Goal: Task Accomplishment & Management: Use online tool/utility

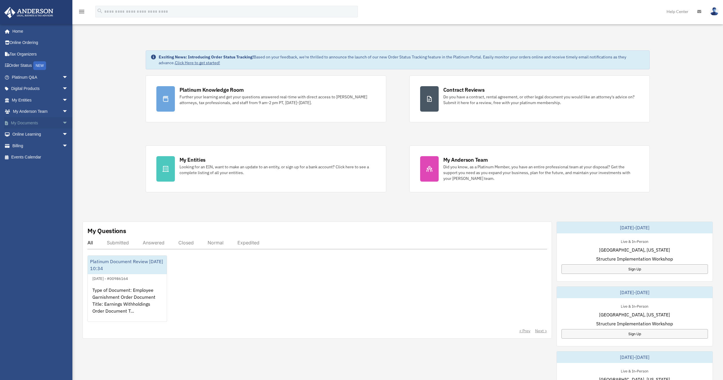
click at [62, 124] on span "arrow_drop_down" at bounding box center [68, 123] width 12 height 12
click at [50, 133] on link "Box" at bounding box center [42, 135] width 69 height 12
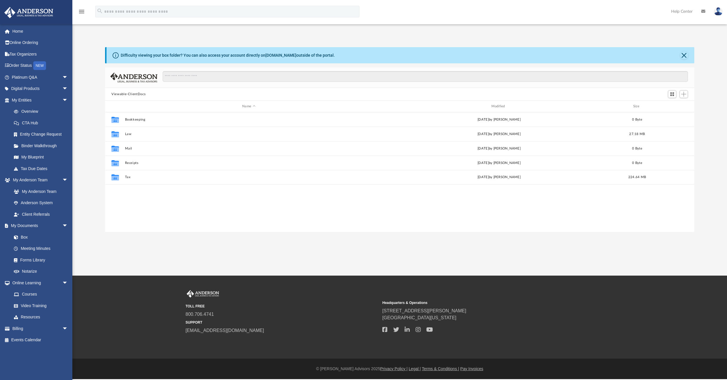
scroll to position [127, 585]
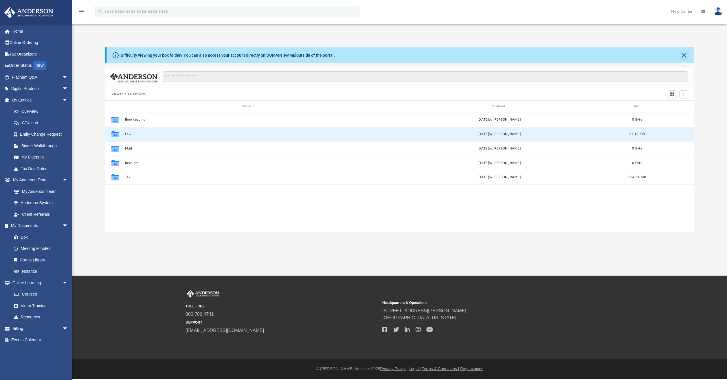
click at [152, 136] on button "Law" at bounding box center [249, 134] width 248 height 4
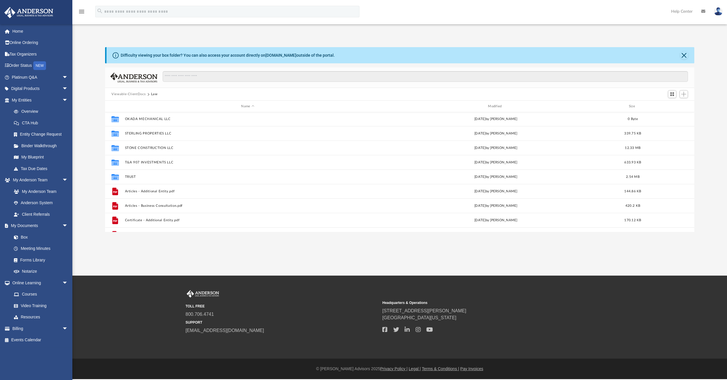
scroll to position [58, 0]
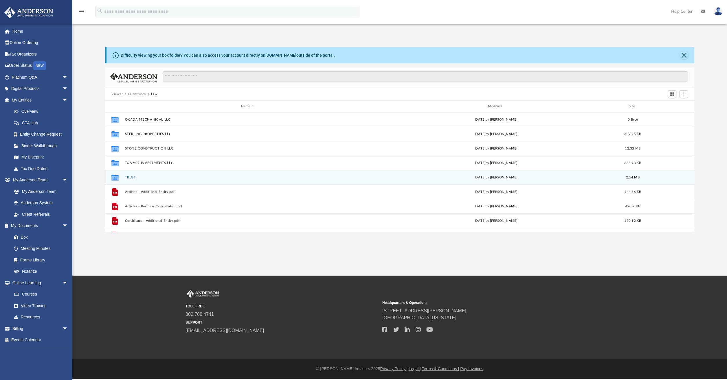
click at [202, 180] on button "TRUST" at bounding box center [248, 178] width 246 height 4
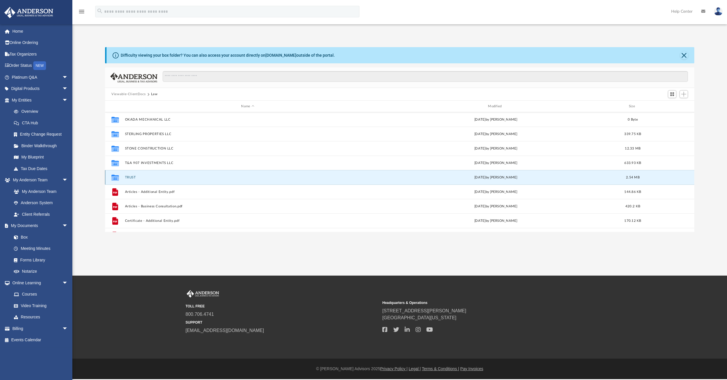
click at [202, 180] on button "TRUST" at bounding box center [248, 178] width 246 height 4
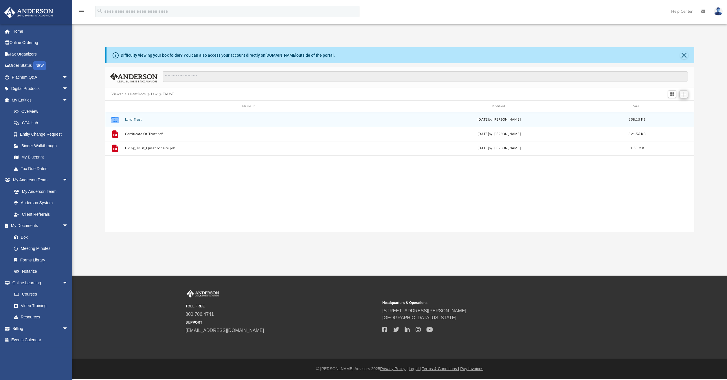
scroll to position [127, 585]
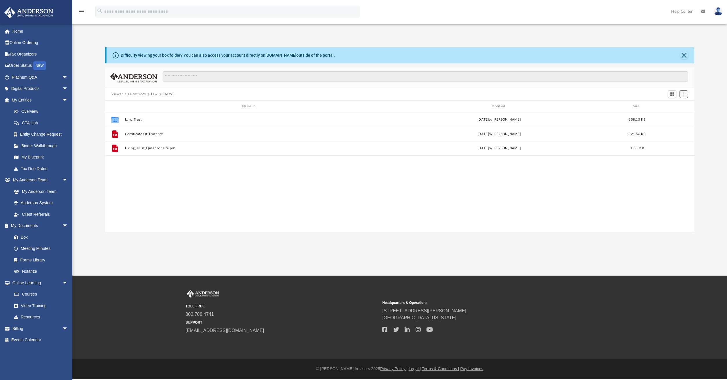
click at [684, 95] on span "Add" at bounding box center [684, 94] width 5 height 5
click at [673, 107] on li "Upload" at bounding box center [676, 106] width 19 height 6
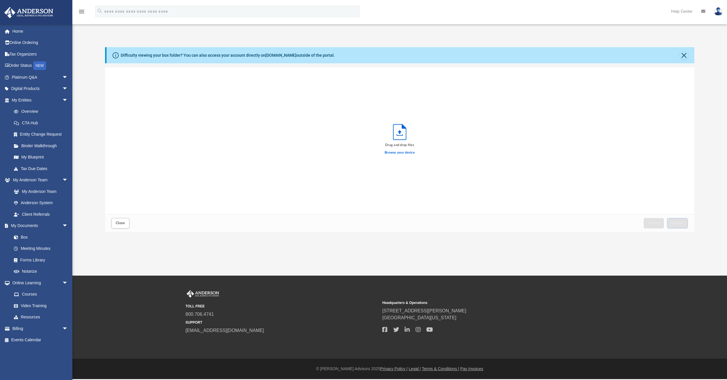
scroll to position [142, 585]
click at [405, 152] on label "Browse your device" at bounding box center [400, 152] width 30 height 5
click at [0, 0] on input "Browse your device" at bounding box center [0, 0] width 0 height 0
click at [679, 222] on span "Upload" at bounding box center [678, 223] width 12 height 3
click at [120, 224] on span "Close" at bounding box center [120, 223] width 9 height 3
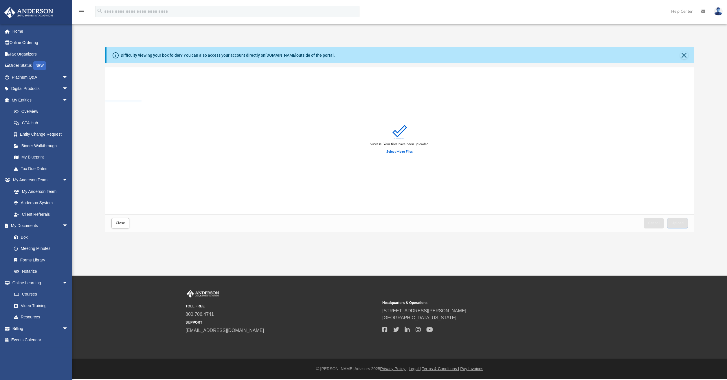
scroll to position [127, 585]
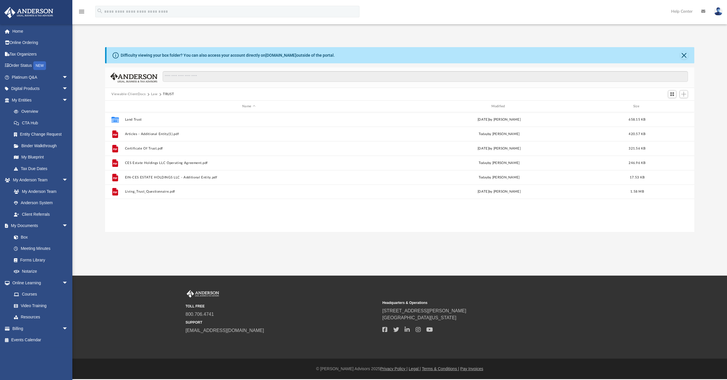
click at [716, 10] on img at bounding box center [718, 11] width 9 height 8
click at [608, 52] on link "Logout" at bounding box center [625, 51] width 58 height 12
